Goal: Task Accomplishment & Management: Use online tool/utility

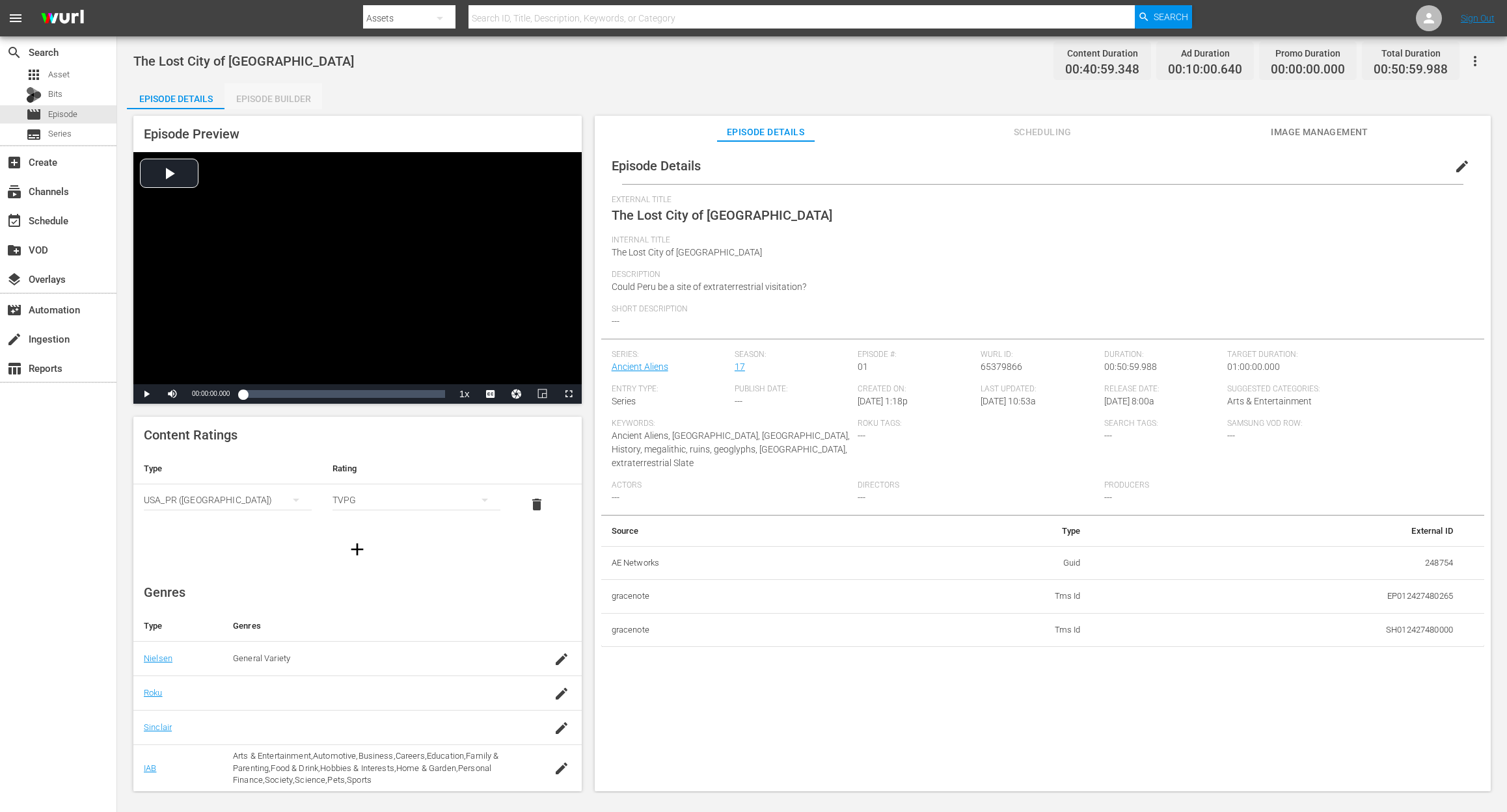
click at [288, 96] on div "Episode Builder" at bounding box center [273, 99] width 98 height 31
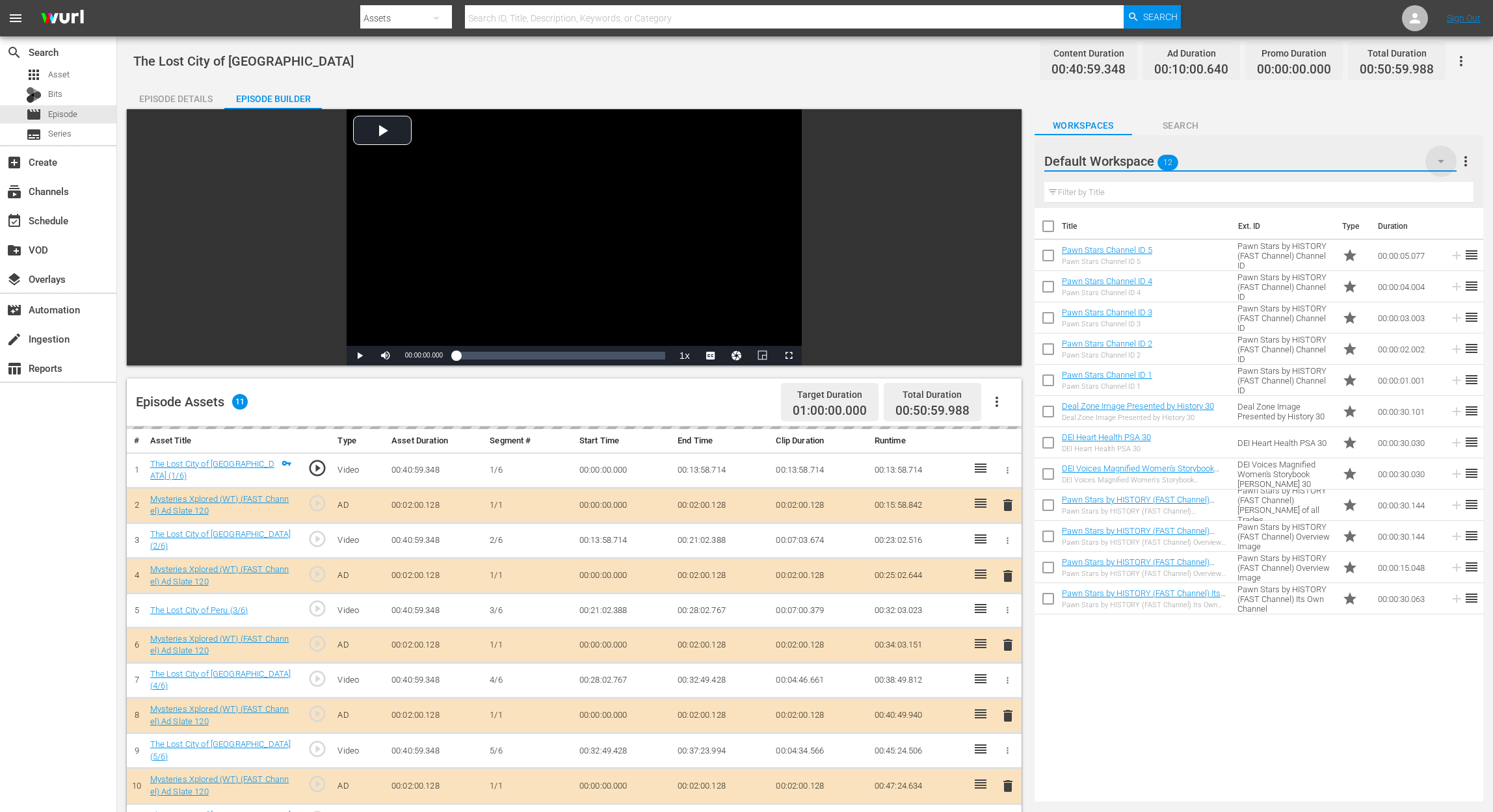
click at [1129, 154] on icon "button" at bounding box center [1441, 161] width 16 height 16
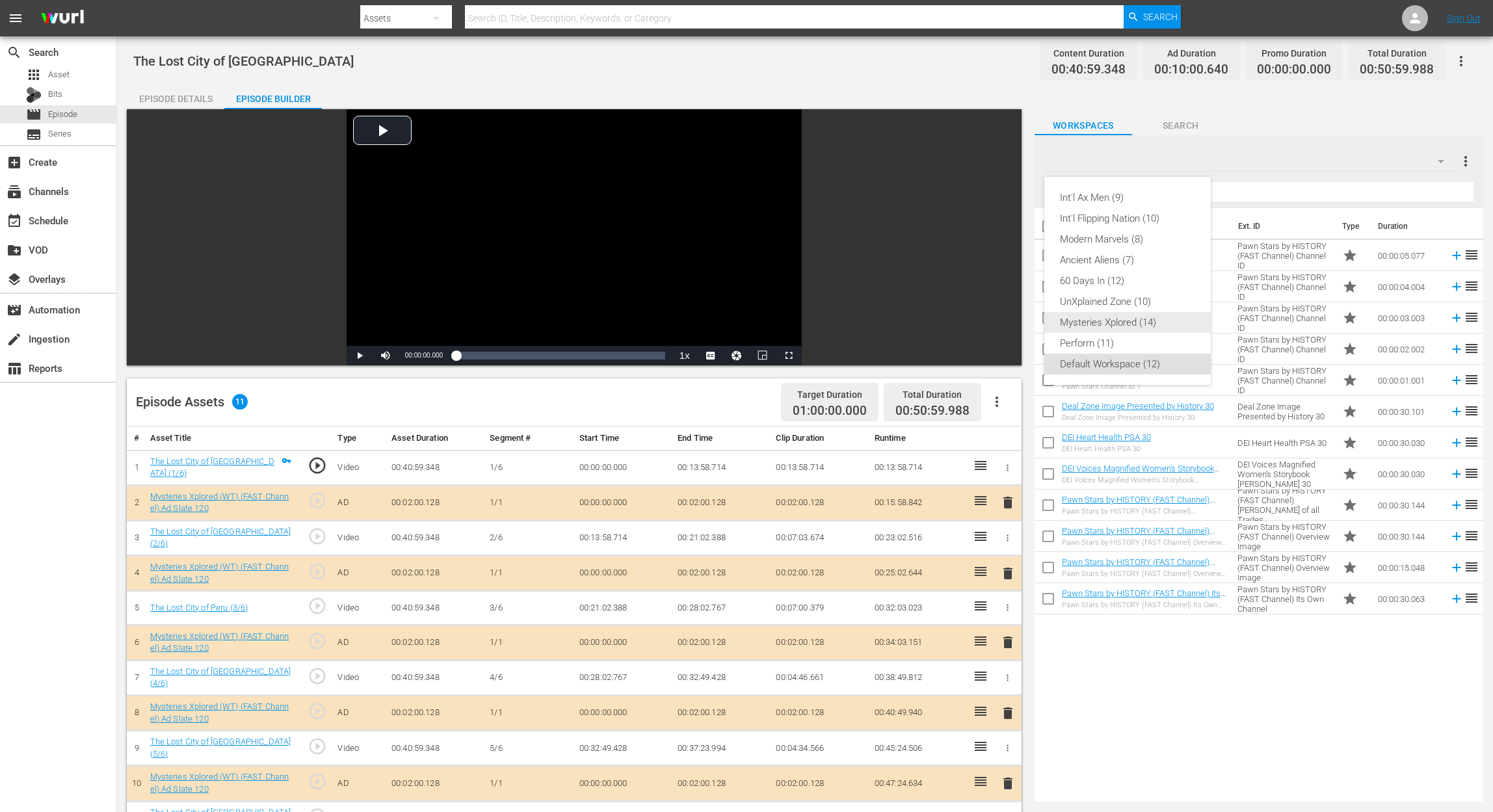
click at [1129, 323] on div "Mysteries Xplored (14)" at bounding box center [1128, 323] width 136 height 21
